Goal: Consume media (video, audio): Consume media (video, audio)

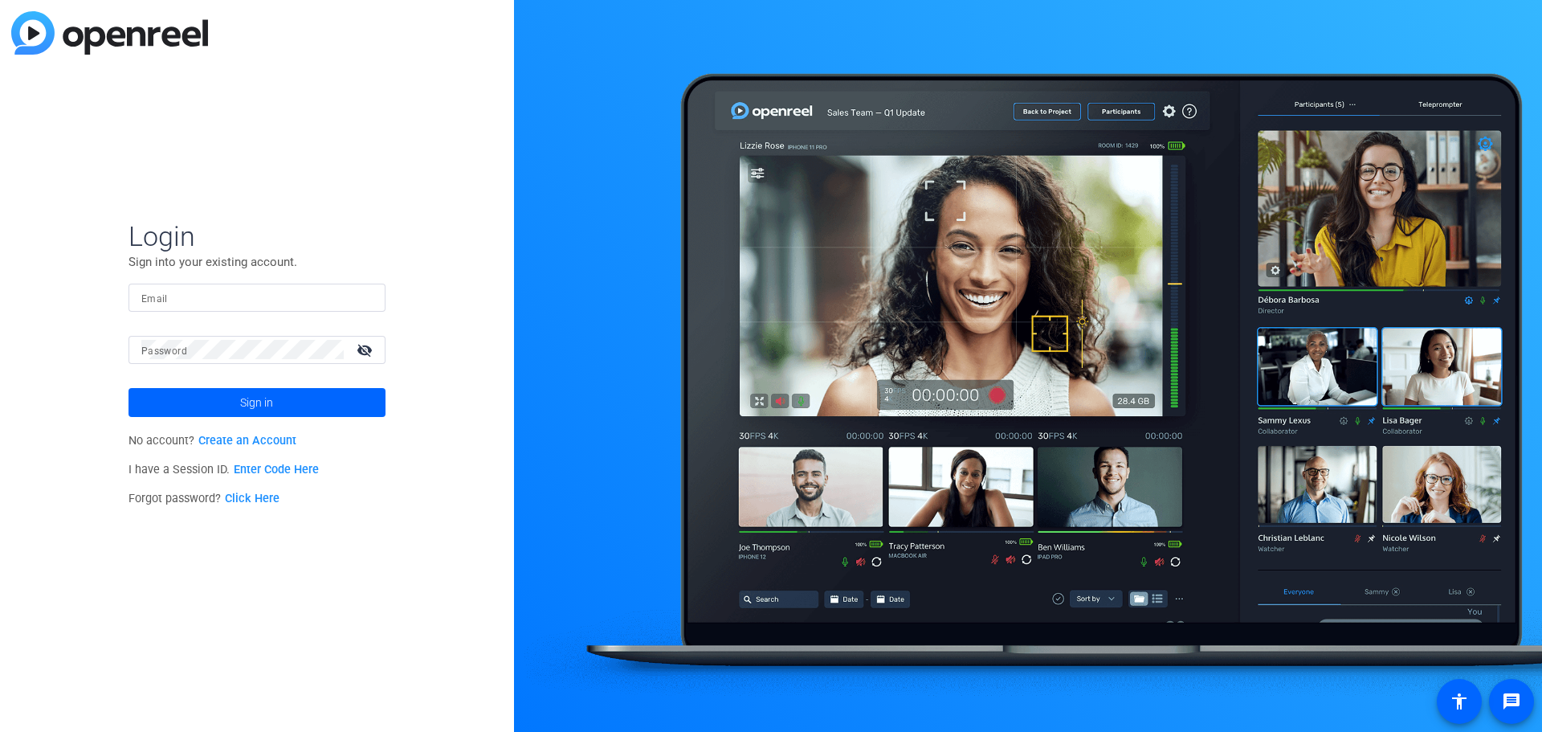
click at [258, 308] on div at bounding box center [256, 298] width 231 height 28
click at [263, 304] on input "Email" at bounding box center [256, 297] width 231 height 19
click at [245, 298] on input "Email" at bounding box center [256, 297] width 231 height 19
click at [280, 304] on input "Email" at bounding box center [256, 297] width 231 height 19
paste input "[EMAIL_ADDRESS][PERSON_NAME][DOMAIN_NAME]"
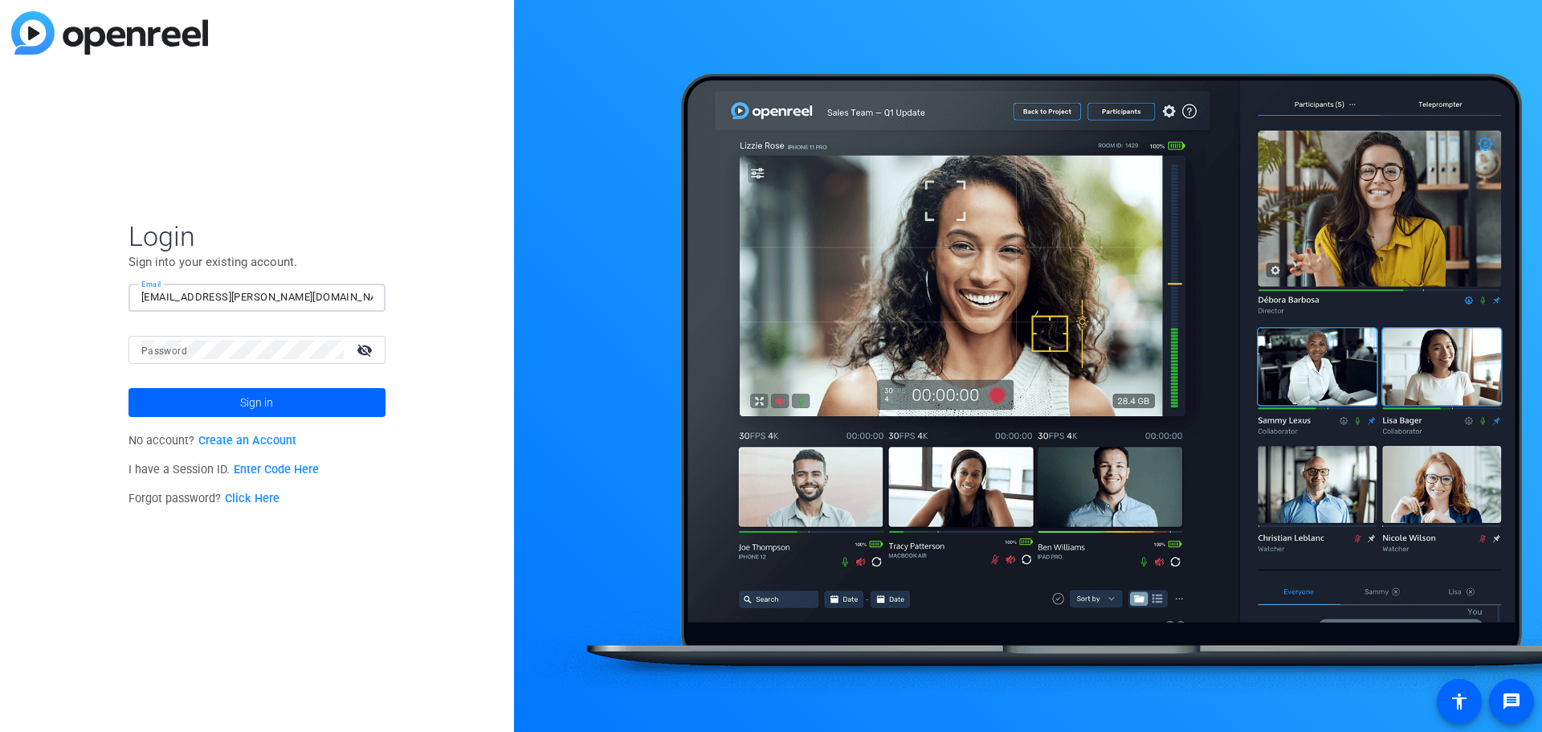
type input "[EMAIL_ADDRESS][PERSON_NAME][DOMAIN_NAME]"
click at [240, 362] on div at bounding box center [242, 350] width 202 height 28
click at [246, 407] on span "Sign in" at bounding box center [256, 402] width 33 height 40
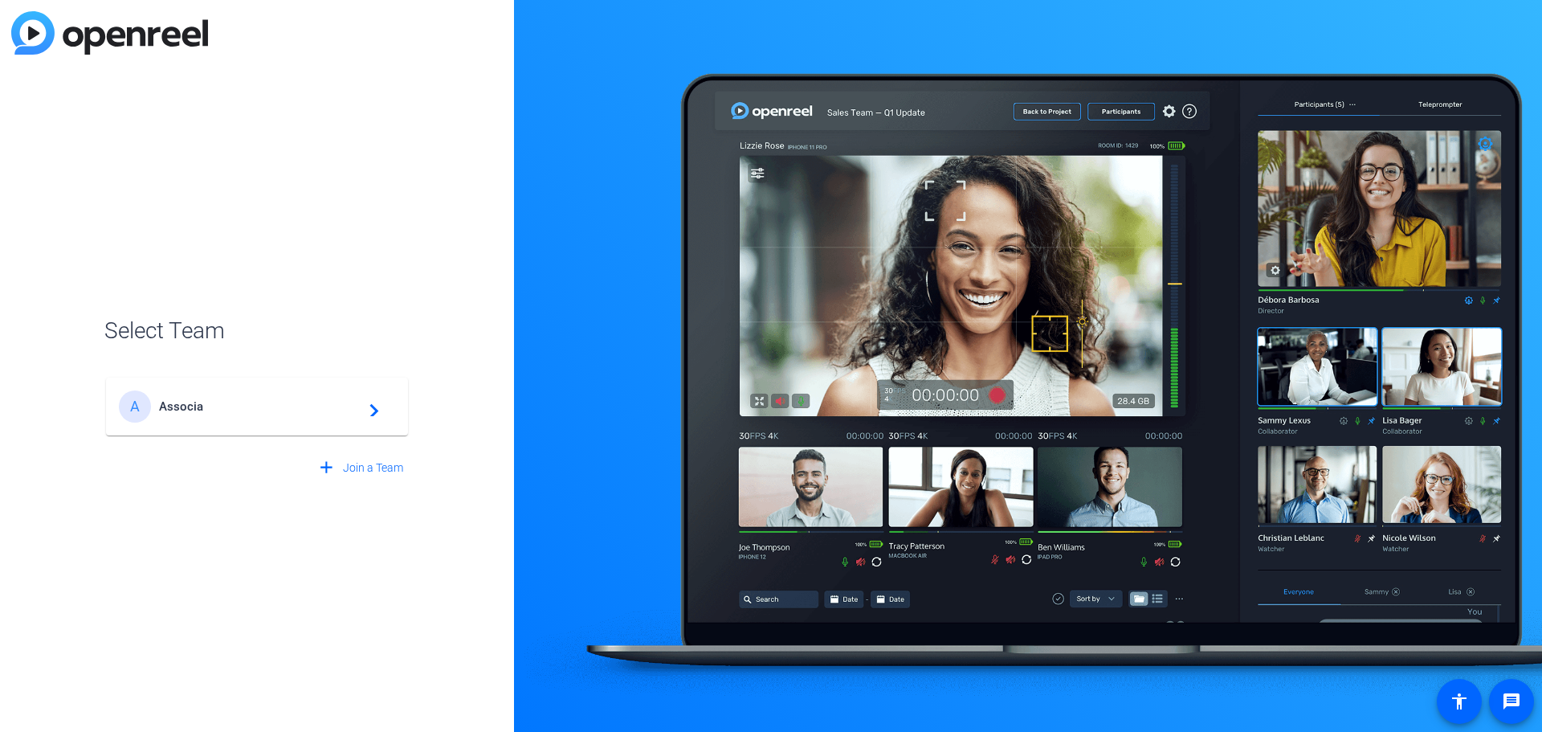
click at [362, 406] on mat-icon "navigate_next" at bounding box center [369, 406] width 19 height 19
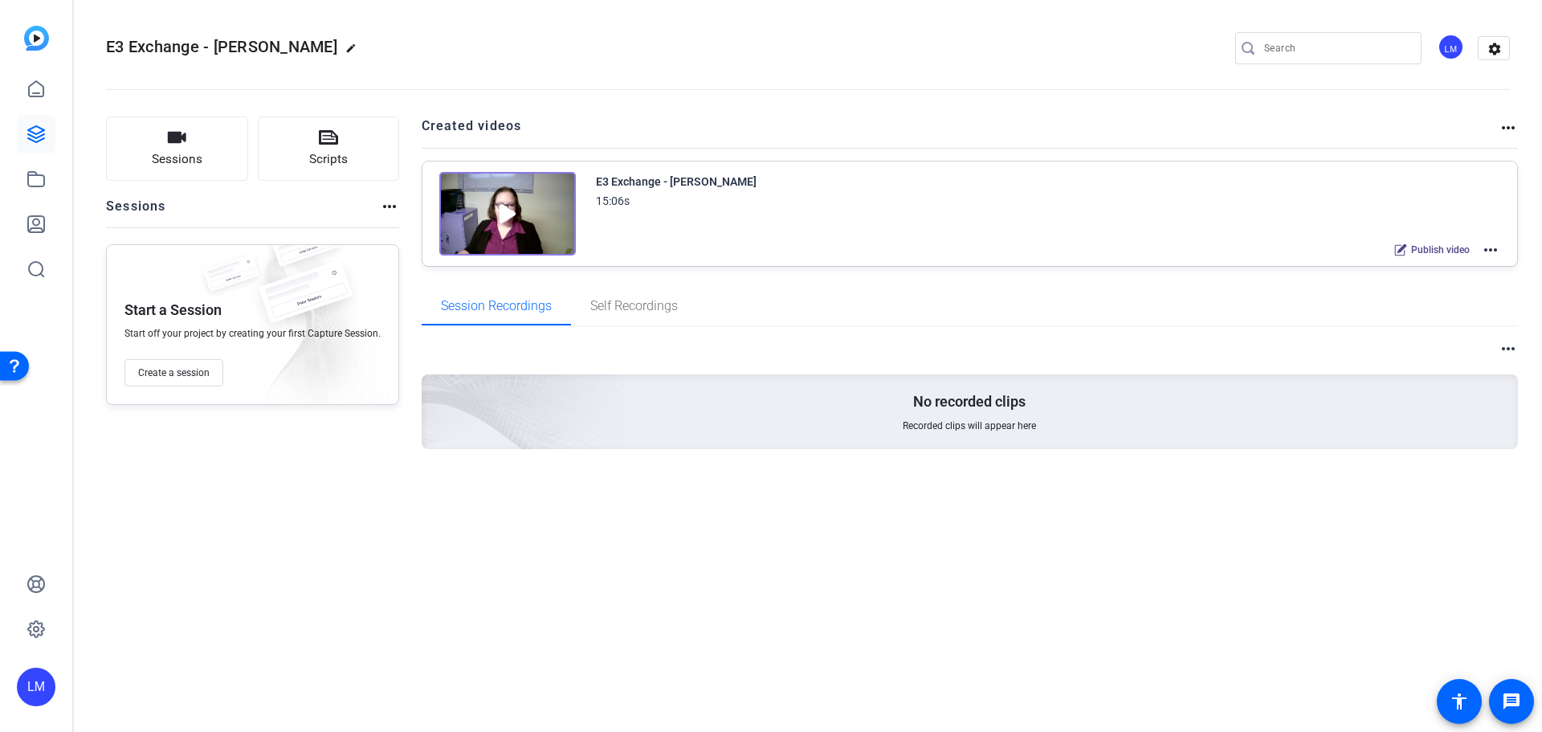
click at [506, 202] on img at bounding box center [507, 214] width 137 height 84
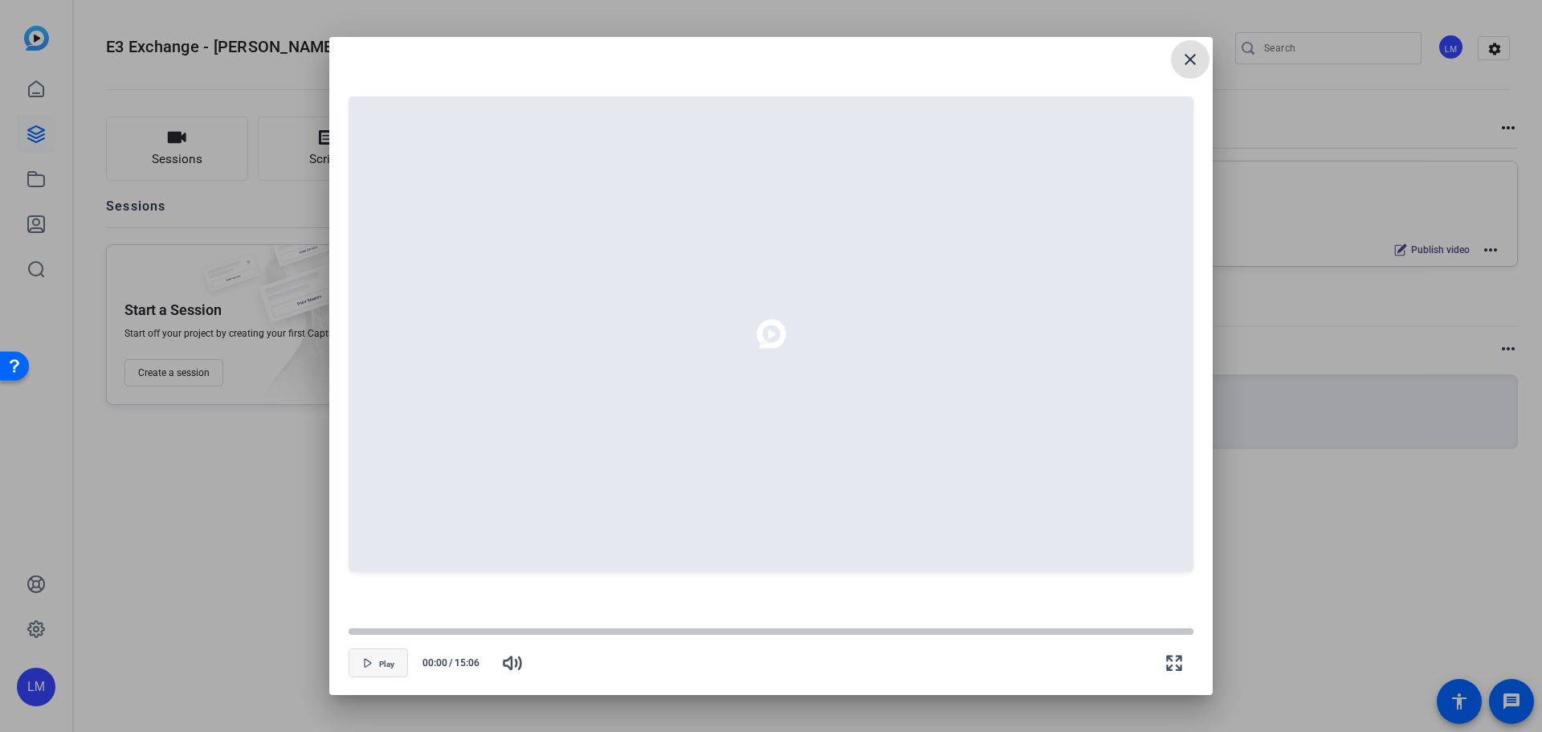
click at [387, 660] on span "Play" at bounding box center [386, 665] width 15 height 10
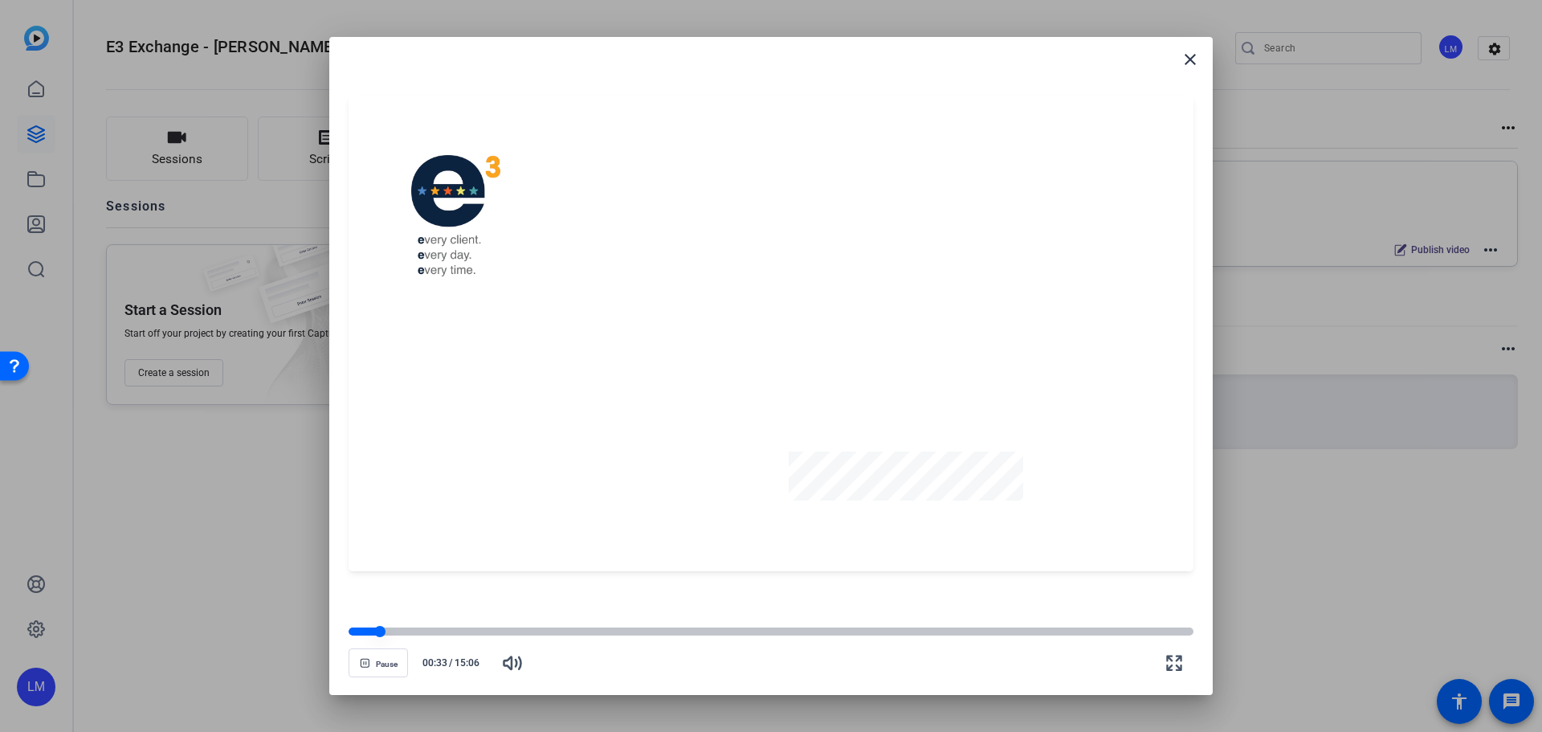
click at [407, 631] on div at bounding box center [771, 631] width 845 height 8
click at [394, 631] on div at bounding box center [378, 631] width 59 height 8
click at [384, 630] on div at bounding box center [371, 631] width 45 height 8
click at [374, 630] on div at bounding box center [367, 631] width 36 height 8
click at [369, 631] on div at bounding box center [374, 631] width 11 height 11
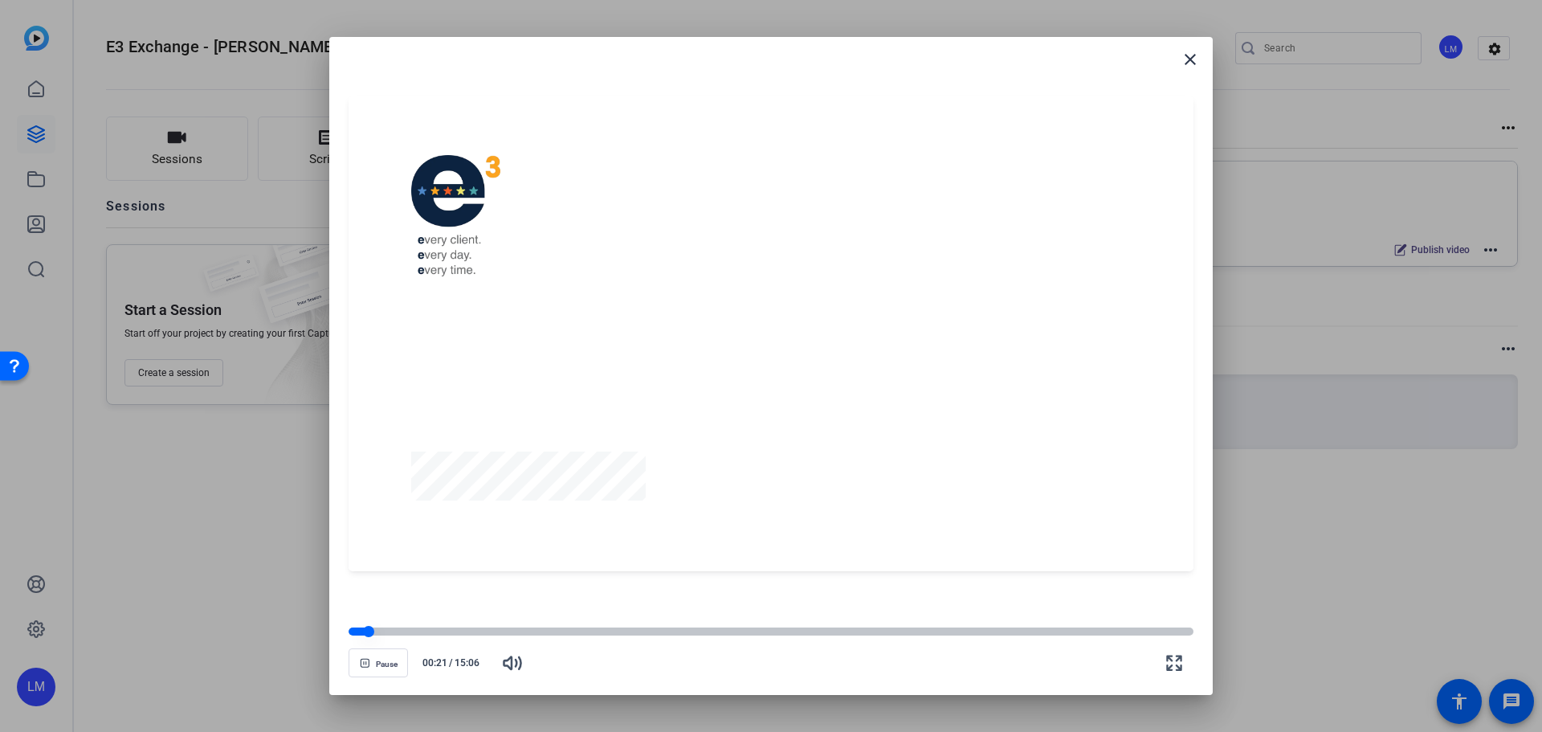
click at [363, 631] on div at bounding box center [368, 631] width 11 height 11
click at [357, 631] on div at bounding box center [357, 632] width 14 height 14
click at [368, 628] on div at bounding box center [771, 631] width 845 height 8
click at [364, 629] on div at bounding box center [368, 631] width 11 height 11
click at [364, 629] on div at bounding box center [364, 631] width 11 height 11
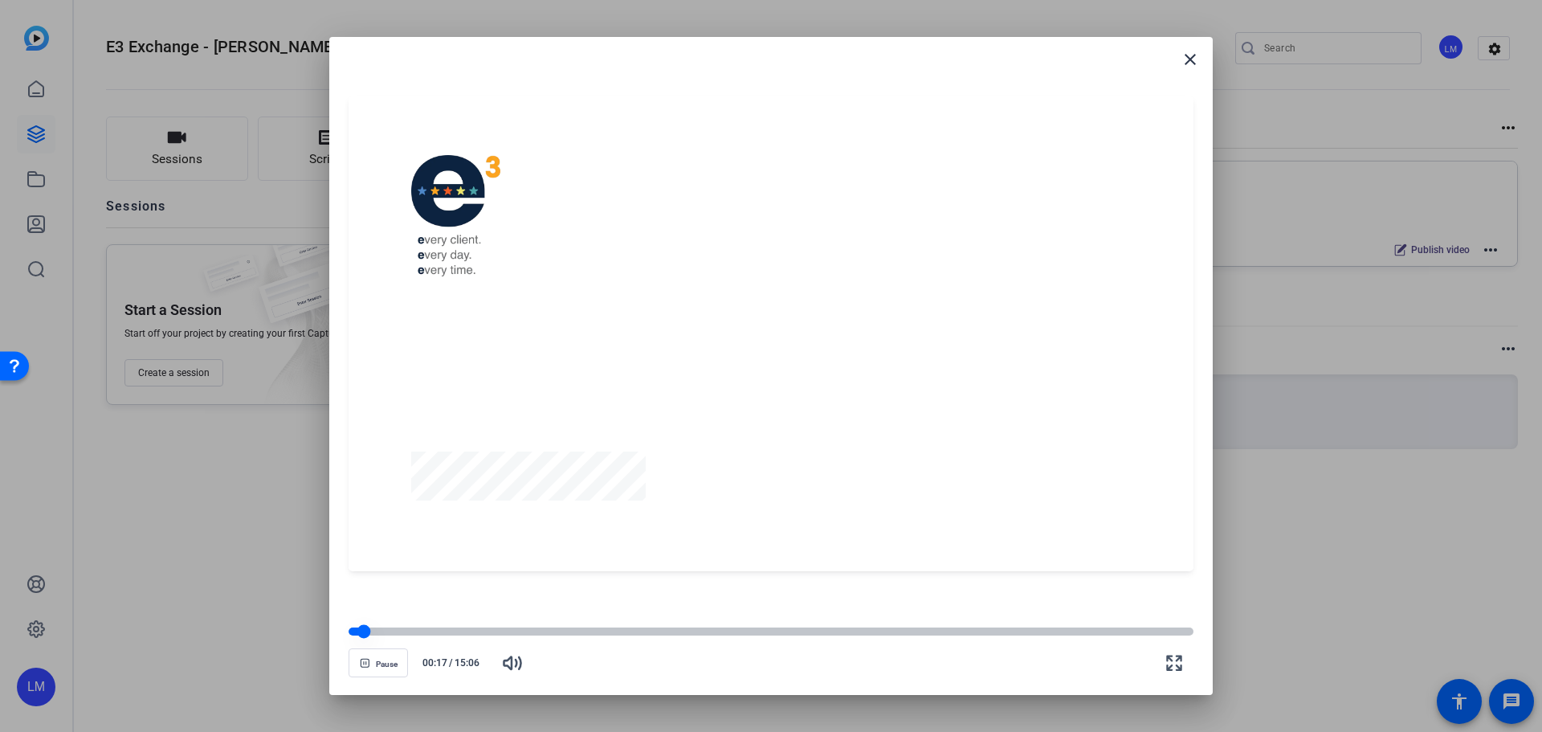
click at [362, 629] on div at bounding box center [364, 632] width 14 height 14
click at [359, 629] on div at bounding box center [360, 632] width 14 height 14
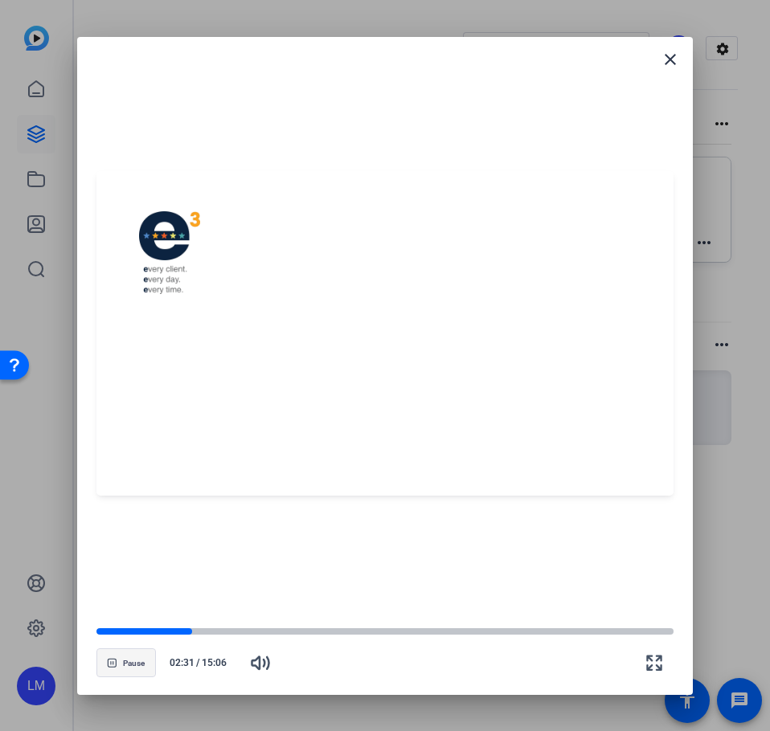
click at [136, 665] on span "Pause" at bounding box center [134, 664] width 22 height 10
click at [389, 360] on div at bounding box center [384, 333] width 577 height 325
click at [123, 671] on span "button" at bounding box center [126, 662] width 58 height 39
click at [271, 662] on span "button" at bounding box center [260, 662] width 39 height 39
click at [265, 667] on icon "button" at bounding box center [260, 662] width 19 height 19
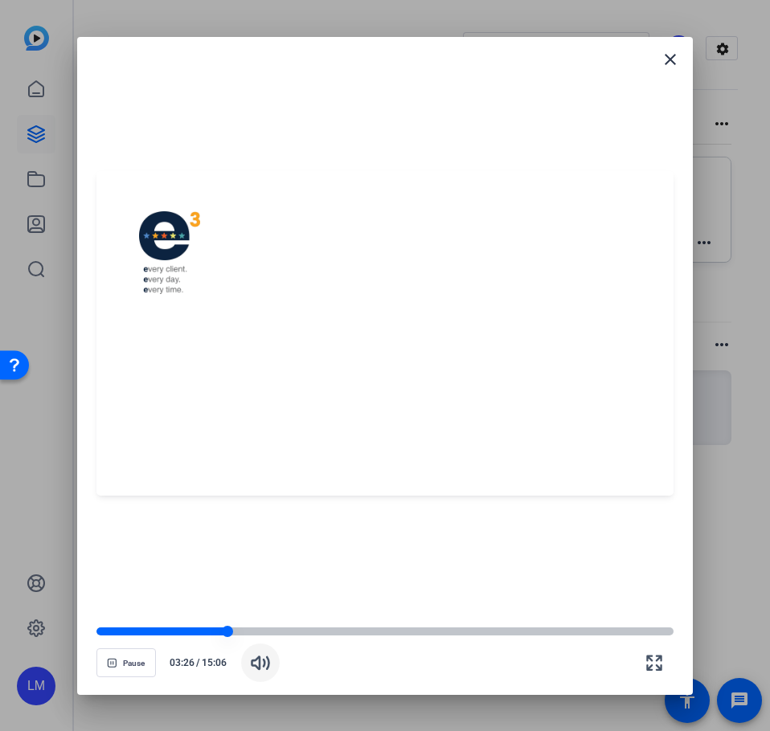
click at [225, 633] on div at bounding box center [227, 631] width 11 height 11
click at [220, 631] on div at bounding box center [225, 631] width 11 height 11
click at [229, 631] on div at bounding box center [384, 631] width 577 height 8
click at [232, 633] on div at bounding box center [228, 631] width 11 height 11
click at [344, 631] on div at bounding box center [384, 631] width 577 height 8
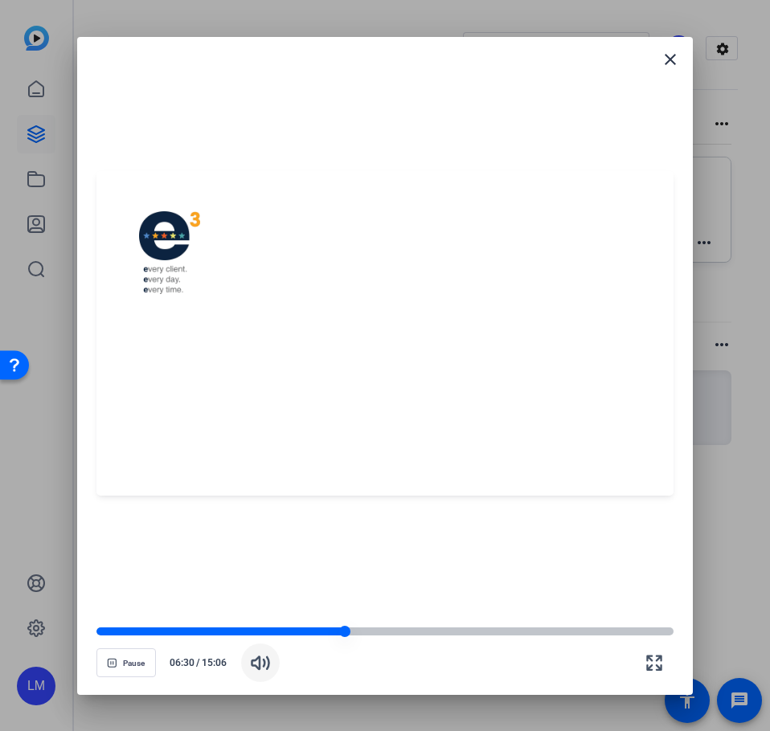
click at [239, 634] on div at bounding box center [220, 631] width 248 height 8
click at [229, 636] on div at bounding box center [384, 631] width 577 height 11
click at [227, 636] on div at bounding box center [230, 631] width 14 height 14
click at [305, 633] on div at bounding box center [384, 631] width 577 height 8
click at [262, 630] on div at bounding box center [202, 631] width 212 height 8
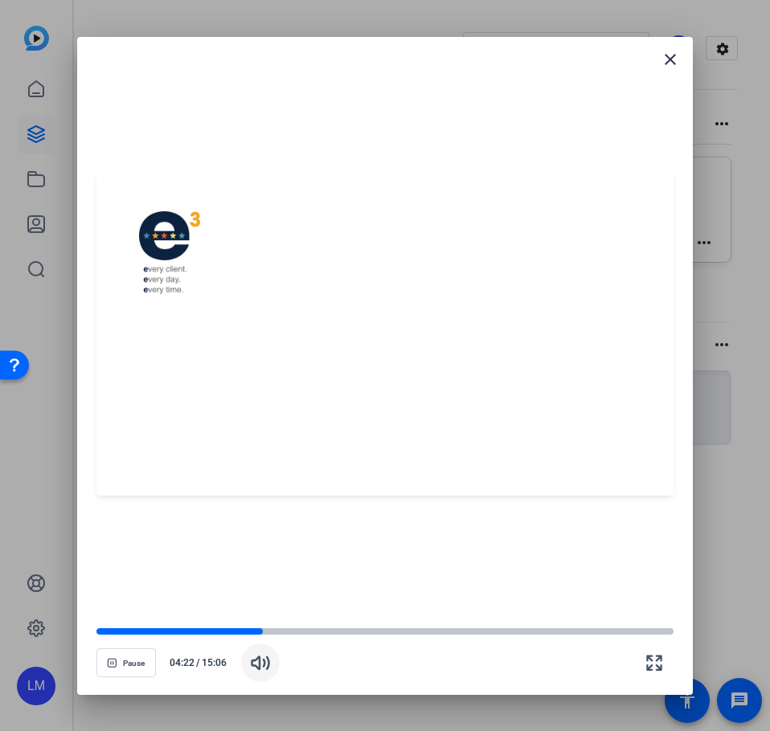
click at [247, 639] on div "Pause 04:22 / 15:06" at bounding box center [384, 654] width 577 height 56
click at [243, 632] on div at bounding box center [179, 631] width 167 height 8
click at [232, 631] on div at bounding box center [169, 631] width 147 height 8
click at [176, 630] on div at bounding box center [164, 631] width 137 height 8
click at [221, 630] on div at bounding box center [384, 631] width 577 height 8
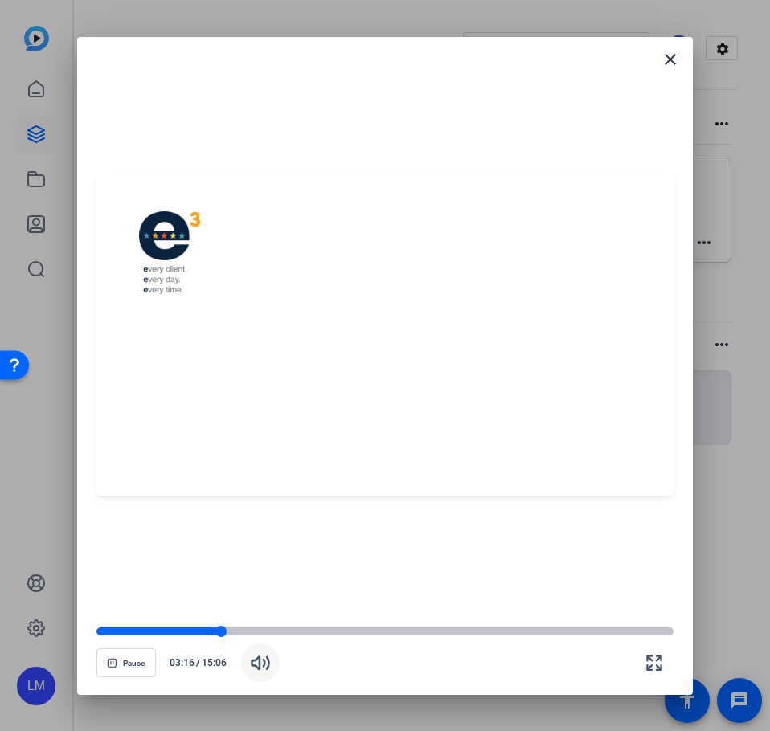
click at [235, 631] on div at bounding box center [384, 631] width 577 height 8
click at [211, 627] on div at bounding box center [166, 631] width 141 height 8
click at [207, 630] on div at bounding box center [211, 631] width 11 height 11
click at [649, 656] on icon "button" at bounding box center [654, 663] width 14 height 14
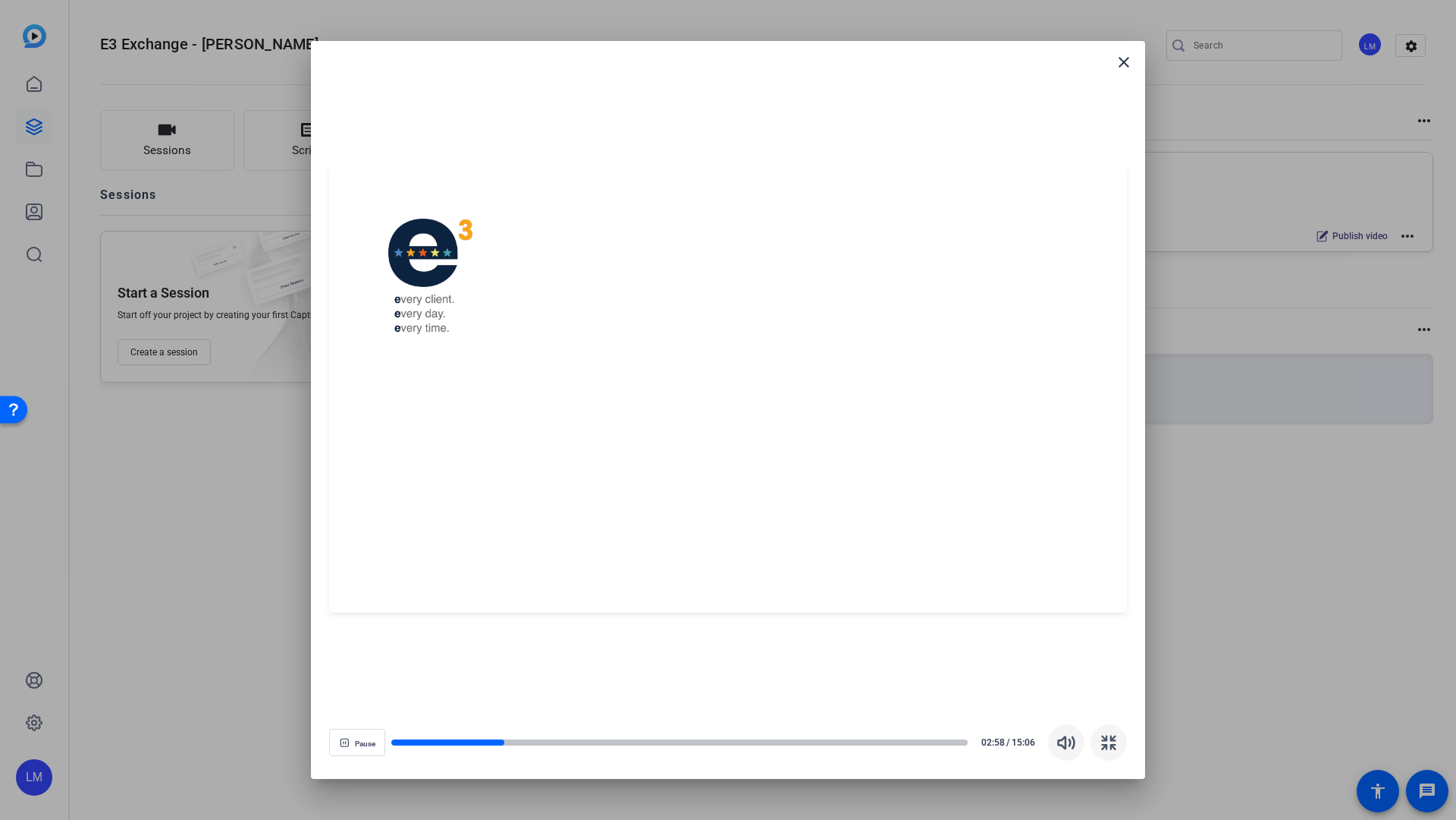
click at [1127, 528] on div at bounding box center [728, 388] width 798 height 450
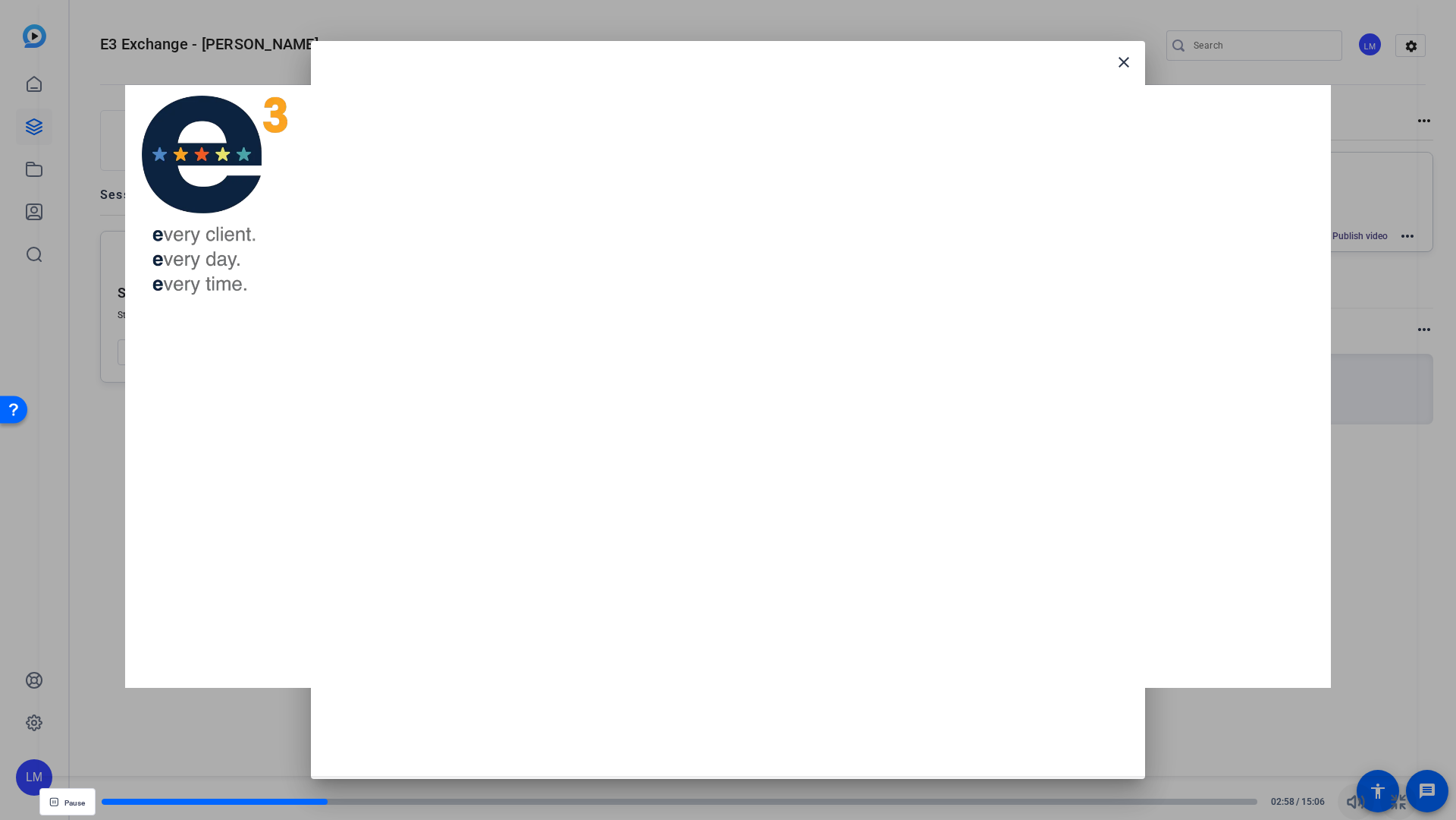
click at [1140, 528] on div at bounding box center [729, 387] width 1379 height 776
click at [1405, 691] on icon "button" at bounding box center [1398, 801] width 18 height 18
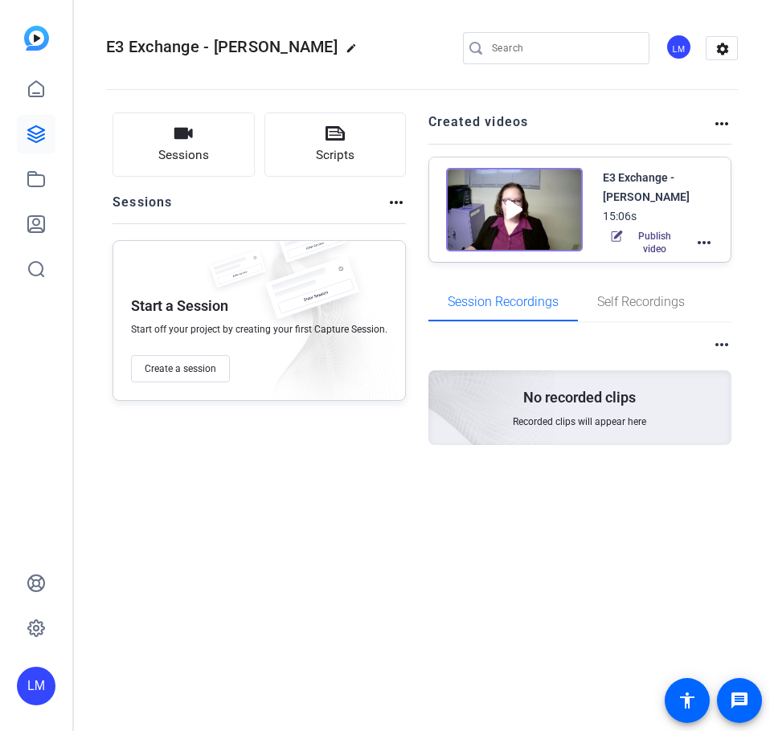
click at [640, 180] on div "E3 Exchange - [PERSON_NAME]" at bounding box center [659, 187] width 112 height 39
click at [500, 209] on img at bounding box center [514, 210] width 137 height 84
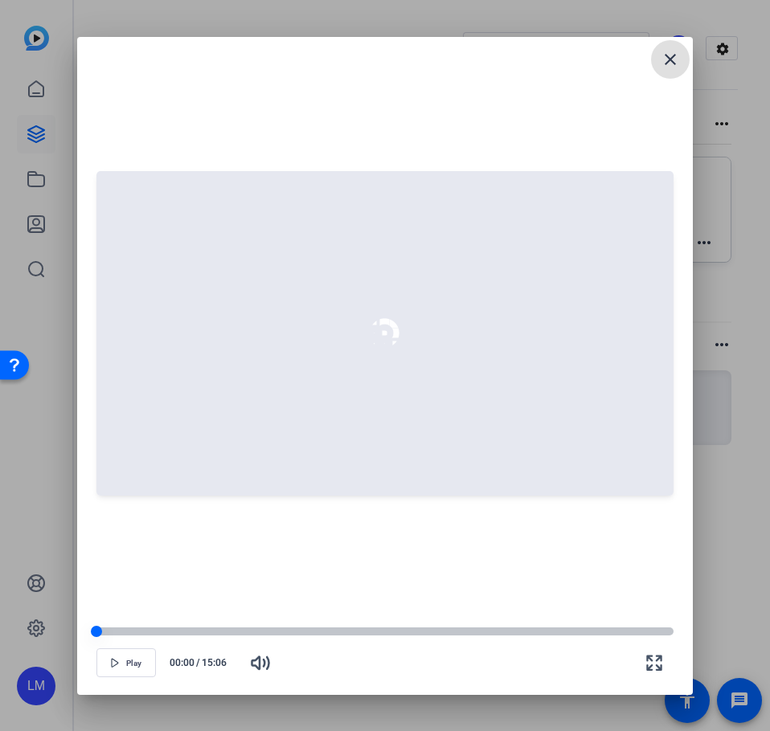
click at [163, 631] on div at bounding box center [384, 631] width 577 height 8
drag, startPoint x: 133, startPoint y: 667, endPoint x: 314, endPoint y: 649, distance: 181.6
click at [134, 667] on span "Play" at bounding box center [133, 664] width 15 height 10
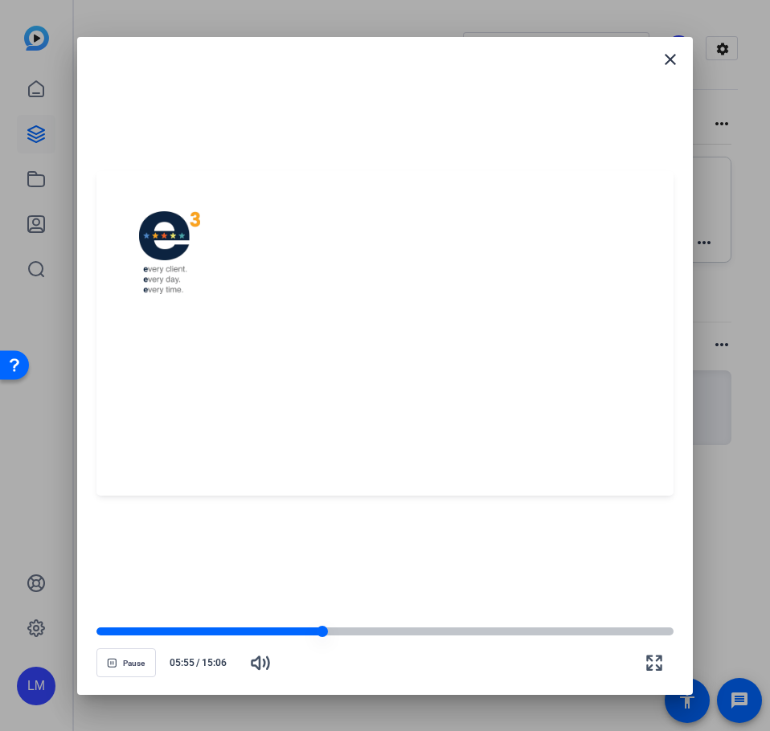
click at [340, 630] on div at bounding box center [384, 631] width 577 height 8
click at [240, 626] on div at bounding box center [384, 631] width 577 height 11
click at [665, 67] on mat-icon "close" at bounding box center [669, 59] width 19 height 19
